Goal: Information Seeking & Learning: Understand process/instructions

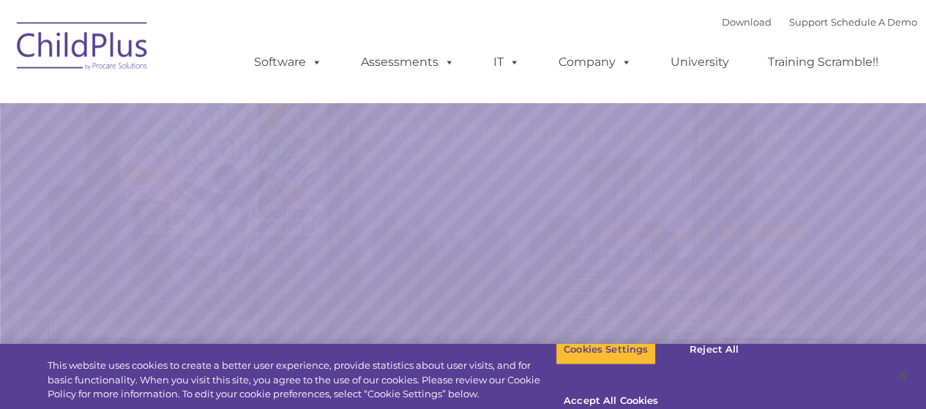
select select "MEDIUM"
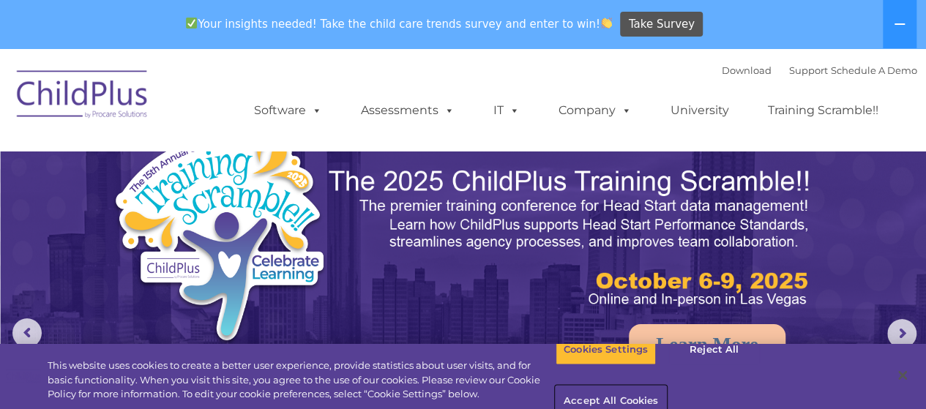
click at [666, 386] on button "Accept All Cookies" at bounding box center [611, 401] width 111 height 31
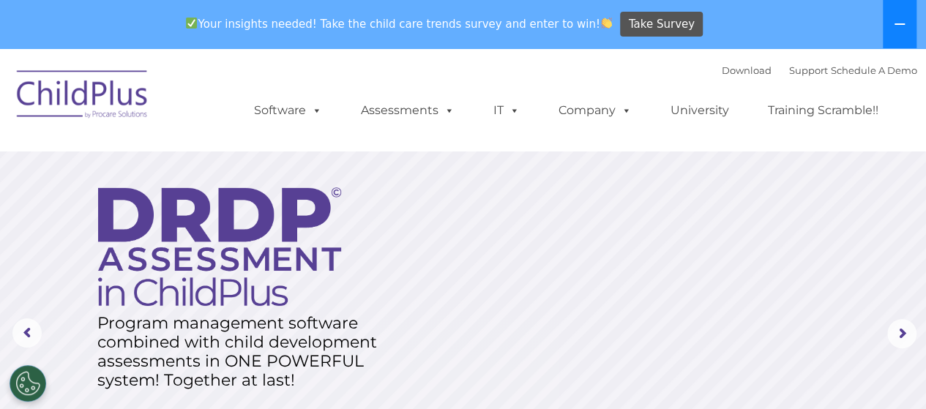
click at [897, 15] on button at bounding box center [900, 24] width 34 height 48
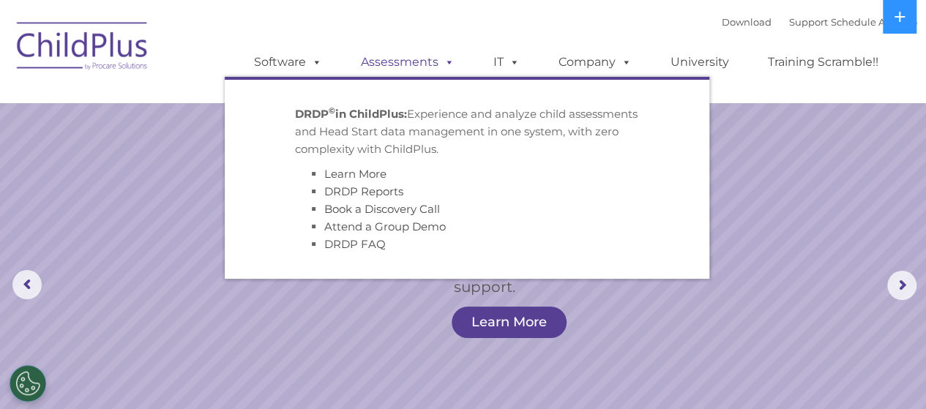
click at [440, 61] on span at bounding box center [446, 62] width 16 height 14
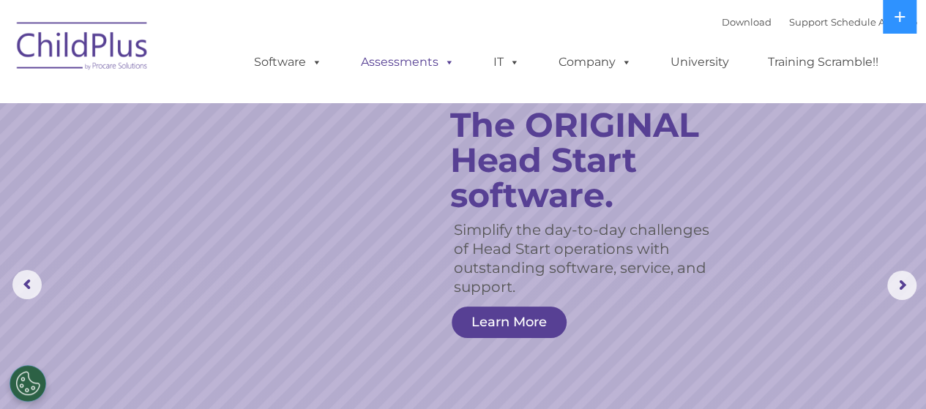
click at [440, 61] on span at bounding box center [446, 62] width 16 height 14
click at [741, 20] on link "Download" at bounding box center [747, 22] width 50 height 12
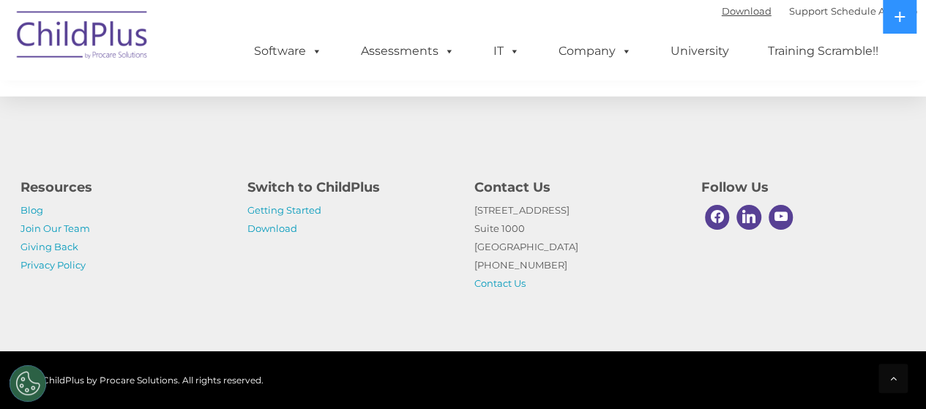
scroll to position [1767, 0]
click at [285, 208] on link "Getting Started" at bounding box center [284, 210] width 74 height 12
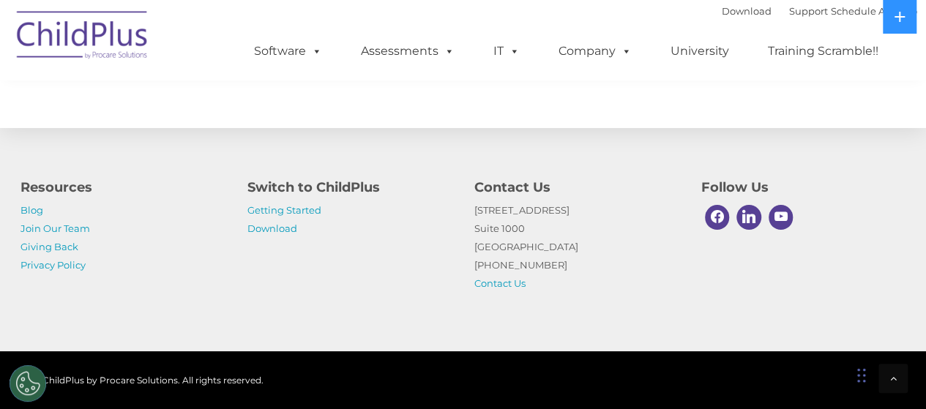
scroll to position [2369, 0]
click at [315, 299] on div "Resources Blog Join Our Team Giving Back Privacy Policy Switch to ChildPlus Get…" at bounding box center [463, 224] width 926 height 255
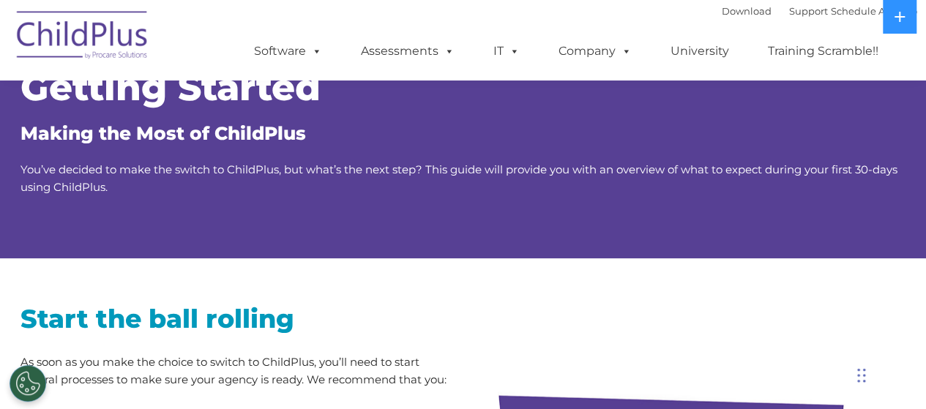
scroll to position [0, 0]
